Goal: Task Accomplishment & Management: Use online tool/utility

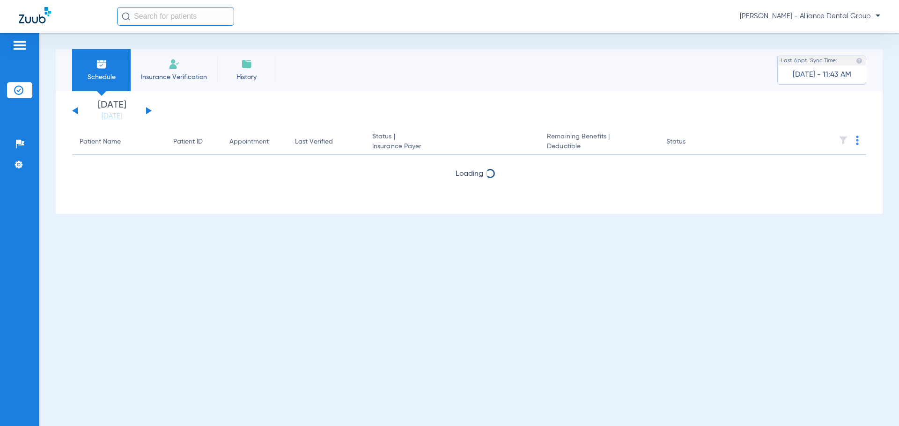
click at [180, 74] on span "Insurance Verification" at bounding box center [174, 77] width 73 height 9
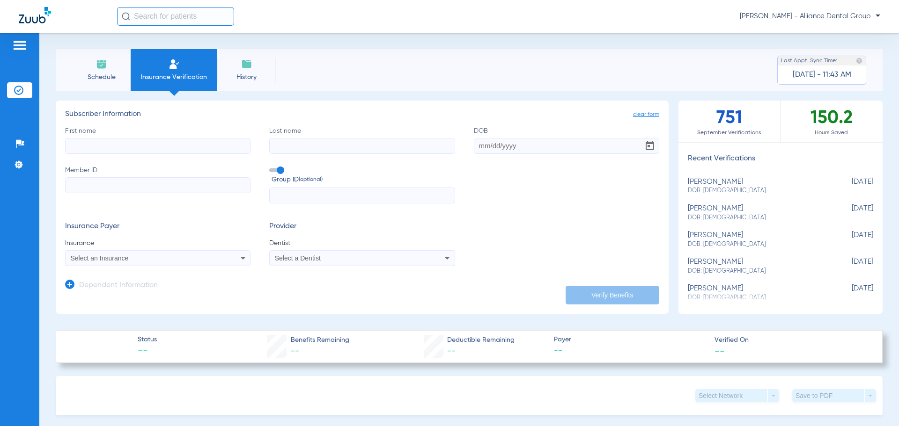
click at [123, 144] on input "First name" at bounding box center [157, 146] width 185 height 16
type input "[PERSON_NAME]"
type input "[DATE]"
type input "000425966"
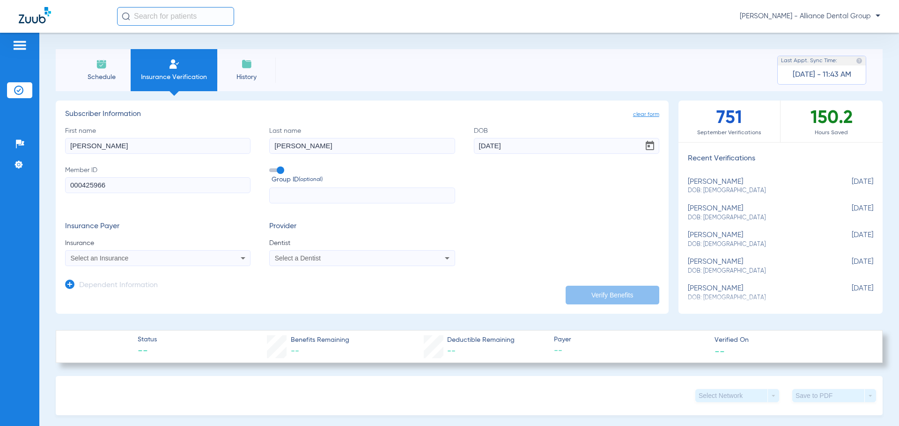
click at [237, 258] on icon at bounding box center [242, 258] width 11 height 11
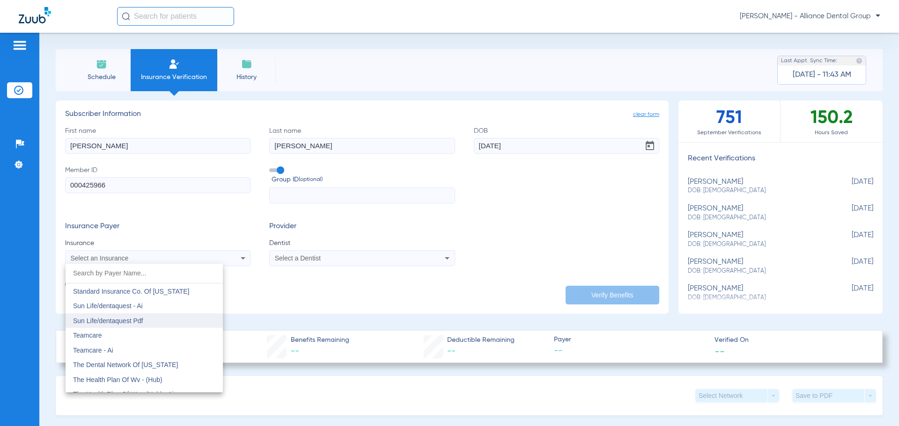
scroll to position [5148, 0]
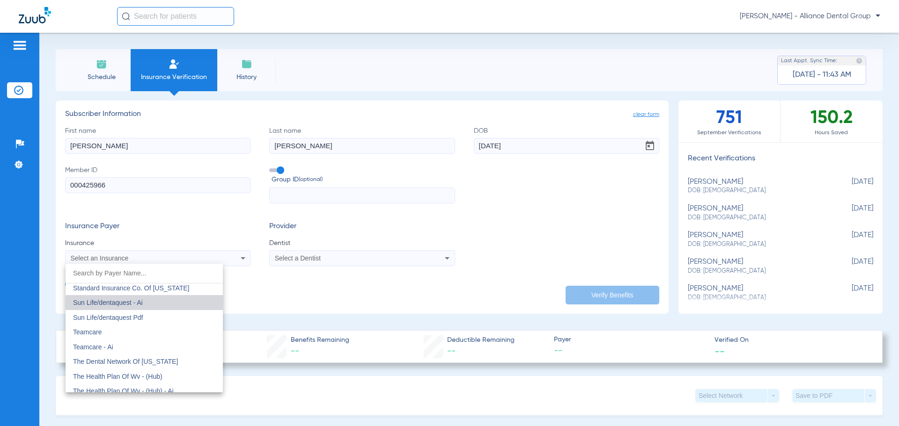
click at [167, 307] on mat-option "Sun Life/dentaquest - Ai" at bounding box center [144, 302] width 157 height 15
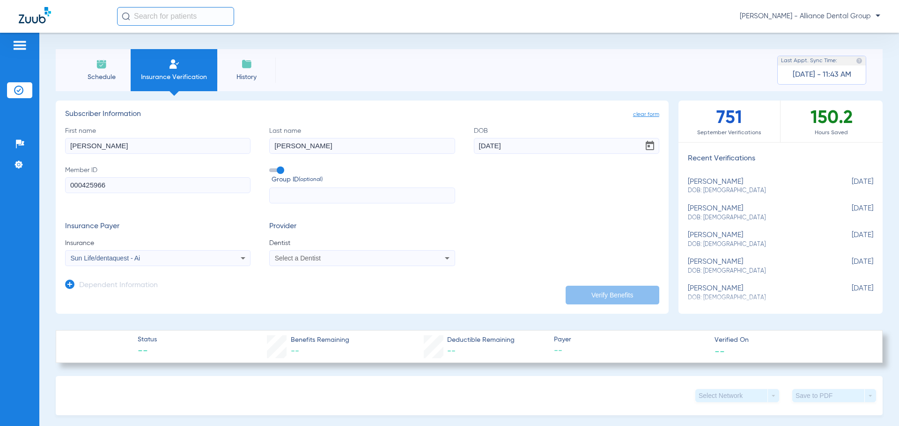
click at [441, 261] on icon at bounding box center [446, 258] width 11 height 11
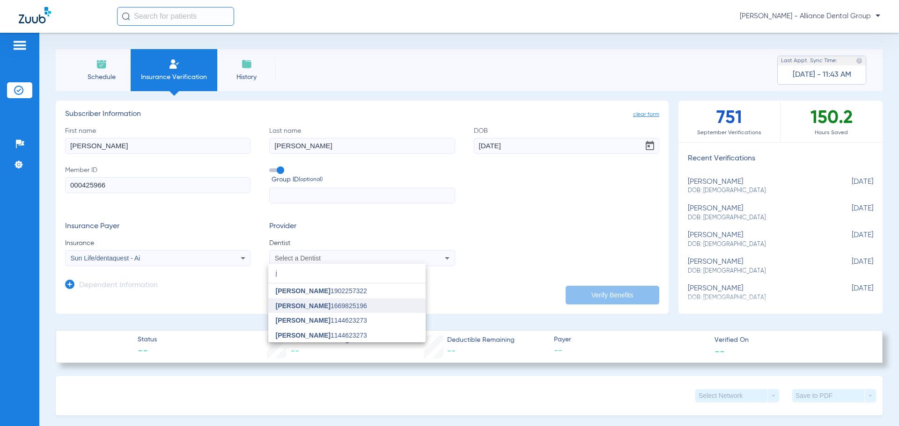
type input "j"
click at [354, 307] on span "[PERSON_NAME] 1669825196" at bounding box center [321, 306] width 91 height 7
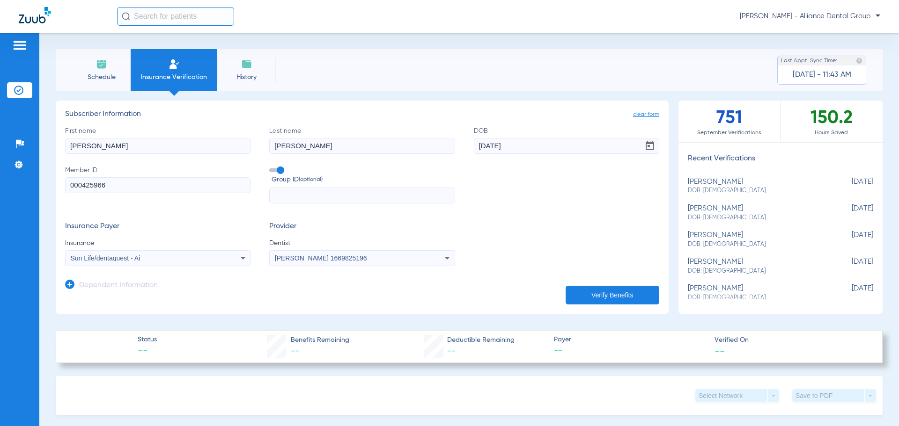
click at [578, 297] on button "Verify Benefits" at bounding box center [612, 295] width 94 height 19
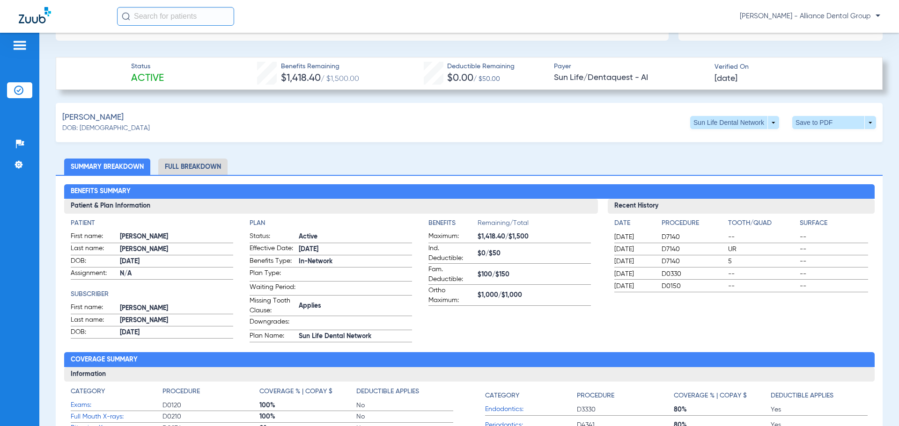
scroll to position [256, 0]
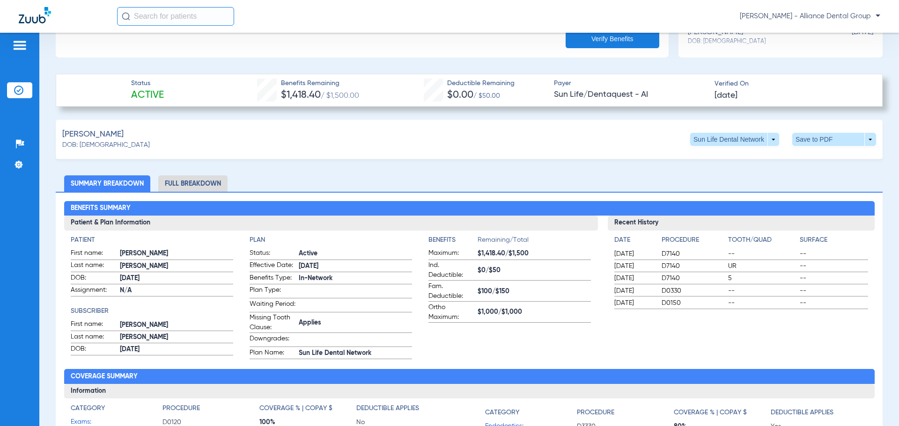
click at [193, 188] on li "Full Breakdown" at bounding box center [192, 183] width 69 height 16
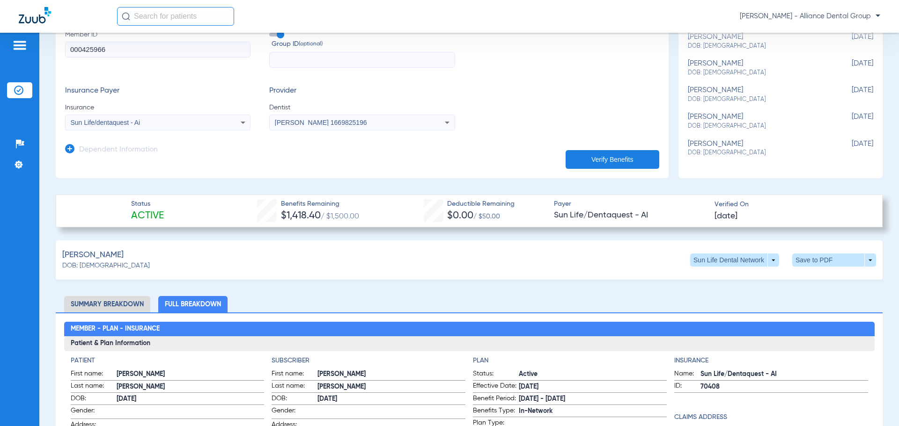
scroll to position [140, 0]
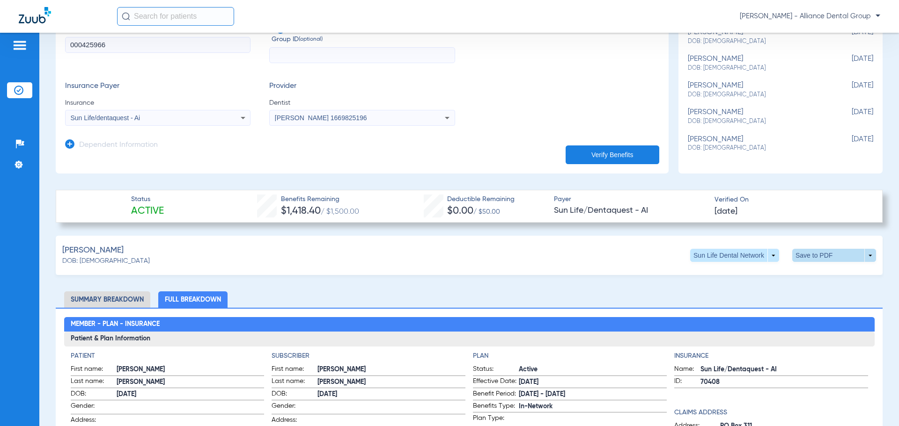
click at [863, 256] on span at bounding box center [834, 255] width 84 height 13
click at [771, 269] on button "insert_drive_file Save to PDF" at bounding box center [747, 273] width 71 height 19
